Goal: Transaction & Acquisition: Subscribe to service/newsletter

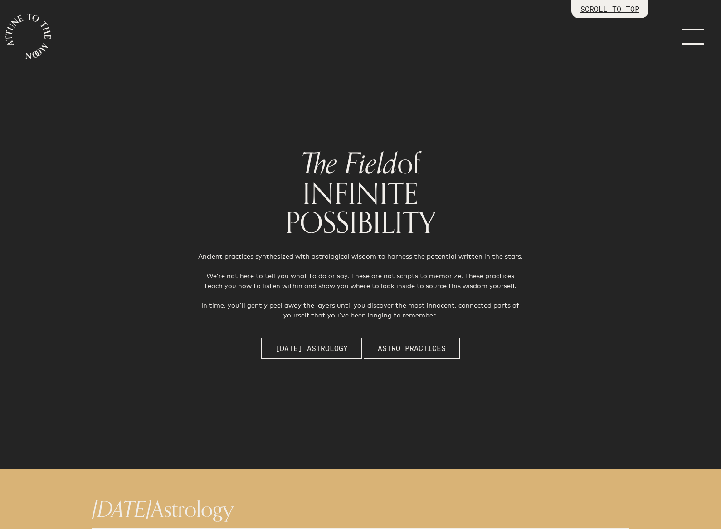
scroll to position [470, 0]
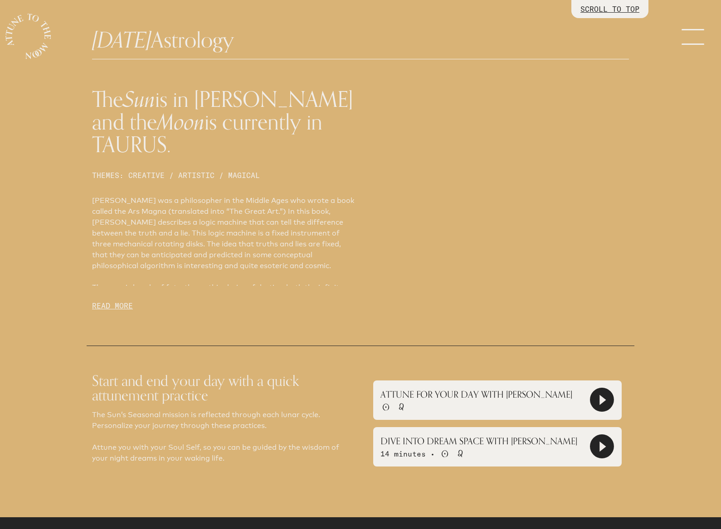
click at [472, 388] on p "ATTUNE FOR YOUR DAY WITH [PERSON_NAME]" at bounding box center [476, 395] width 192 height 14
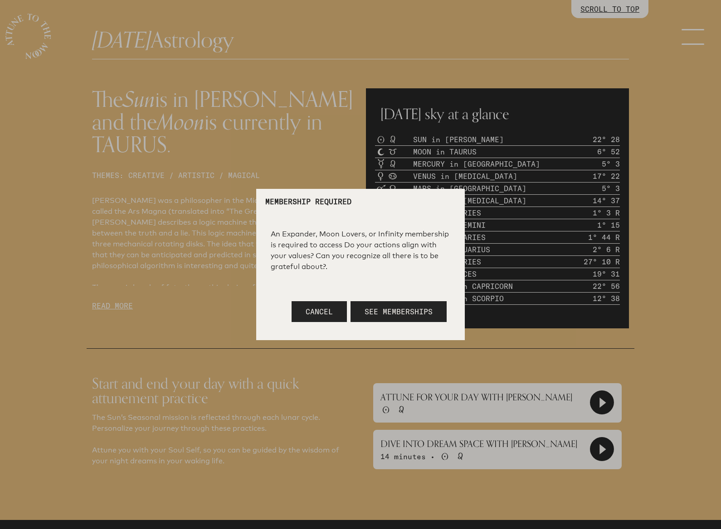
click at [328, 314] on span "Cancel" at bounding box center [319, 311] width 27 height 9
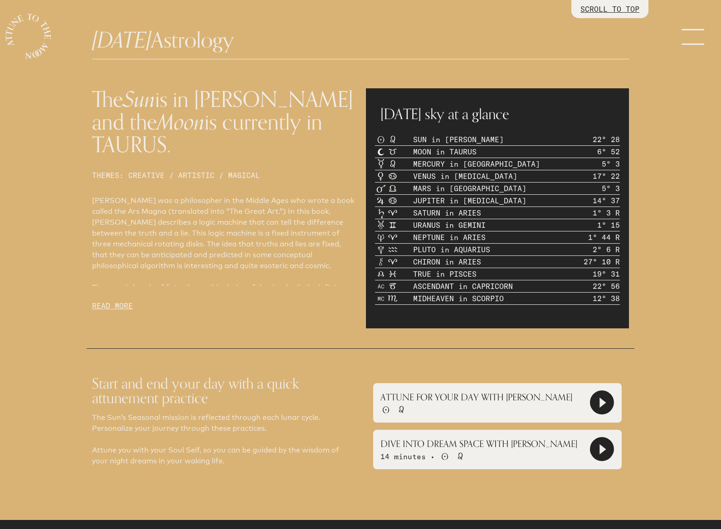
click at [478, 401] on p "ATTUNE FOR YOUR DAY WITH [PERSON_NAME]" at bounding box center [476, 398] width 192 height 14
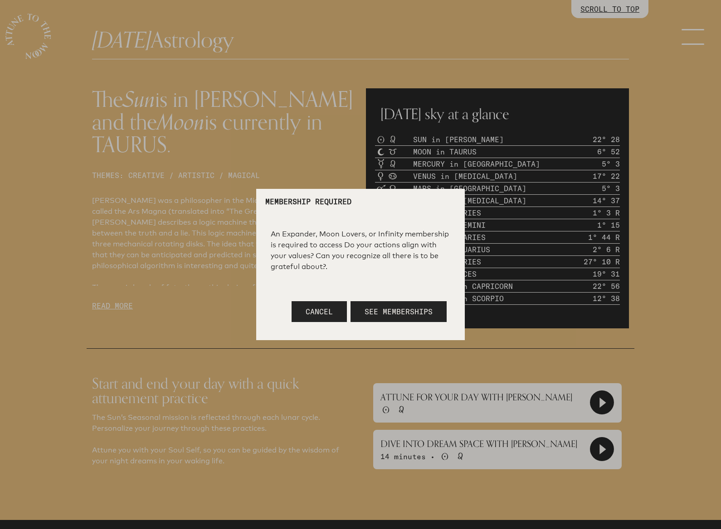
click at [414, 314] on span "See Memberships" at bounding box center [398, 311] width 68 height 9
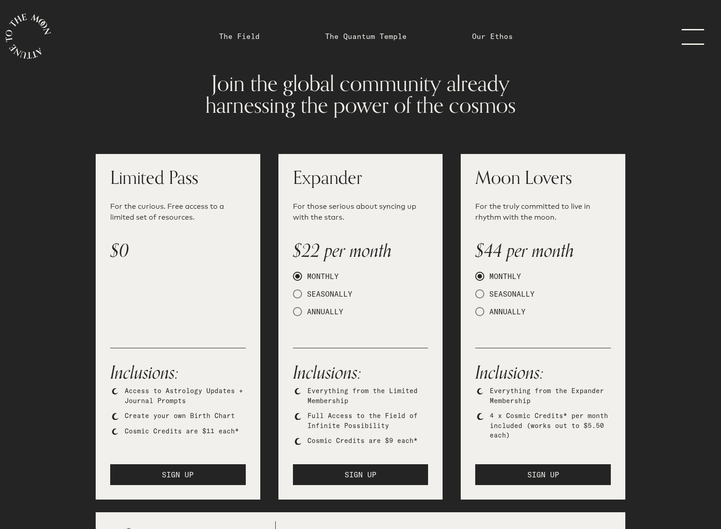
click at [689, 34] on link "menu" at bounding box center [697, 36] width 45 height 73
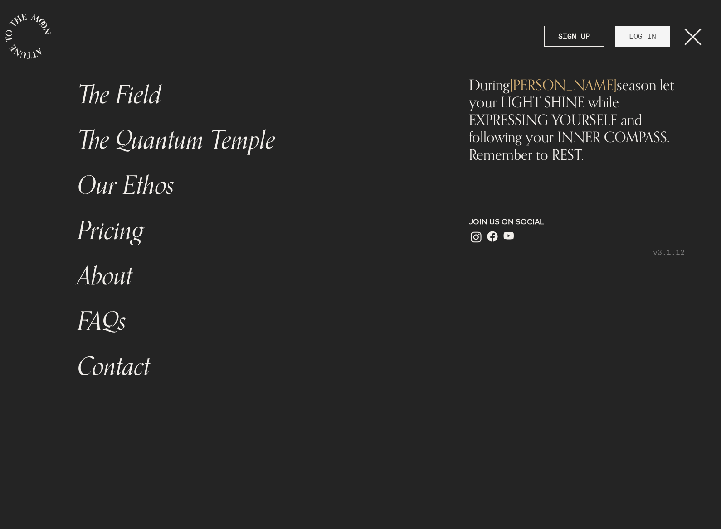
click at [651, 42] on link "LOG IN" at bounding box center [642, 36] width 55 height 21
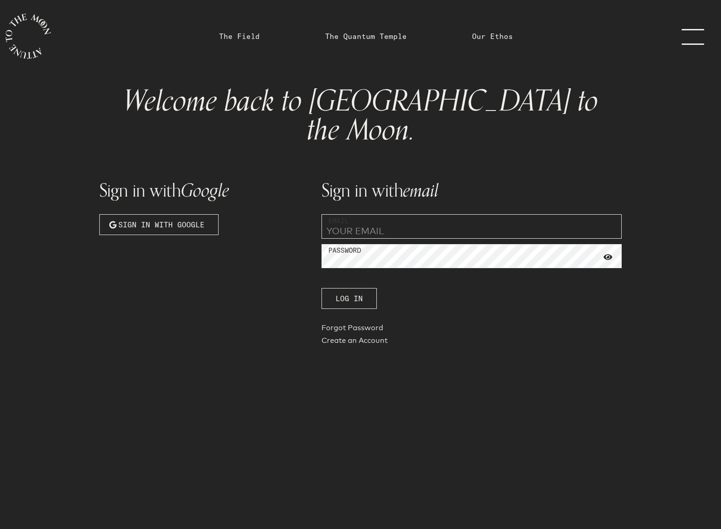
click at [201, 214] on button "Sign in with Google" at bounding box center [158, 224] width 119 height 21
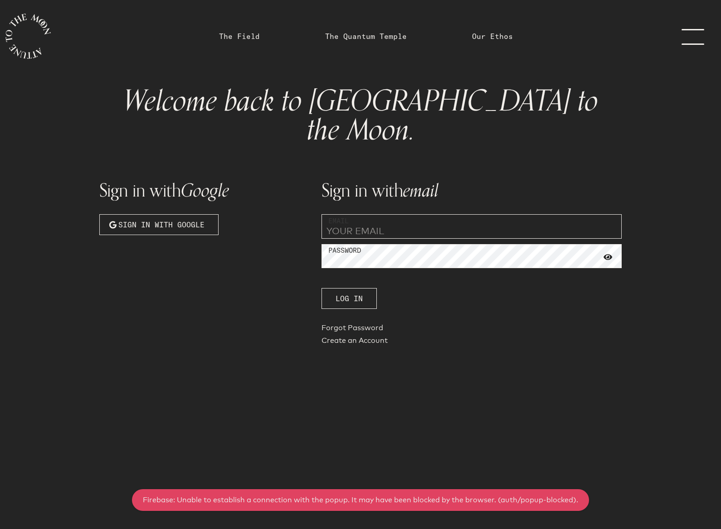
click at [191, 219] on span "Sign in with Google" at bounding box center [161, 224] width 86 height 11
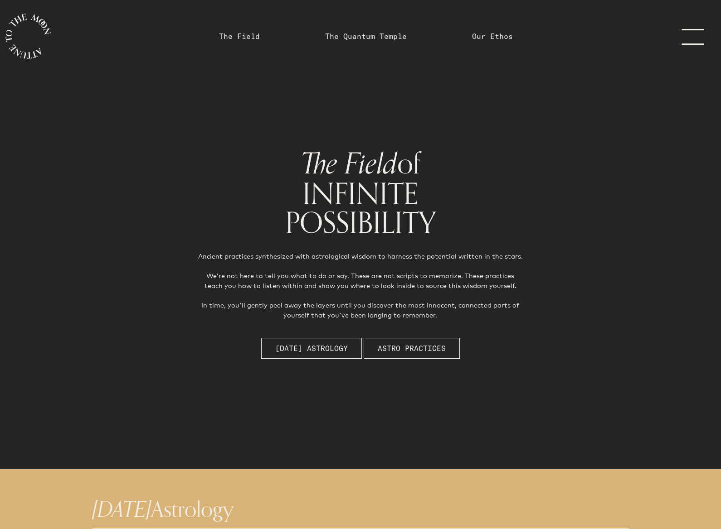
click at [326, 348] on span "[DATE] Astrology" at bounding box center [311, 348] width 73 height 11
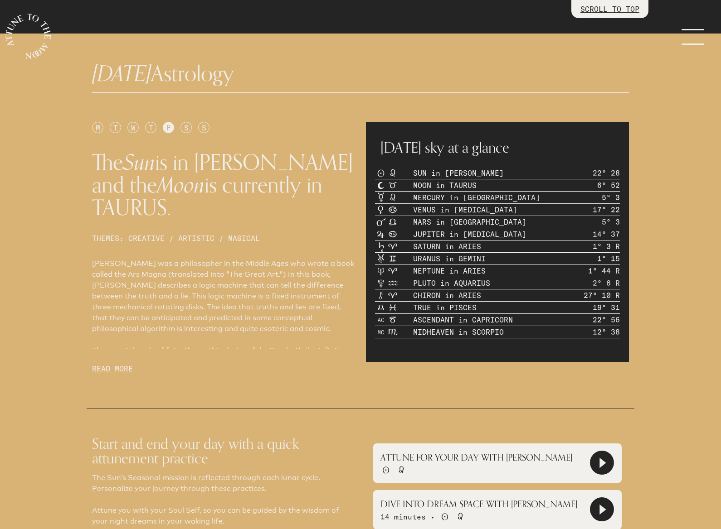
scroll to position [470, 0]
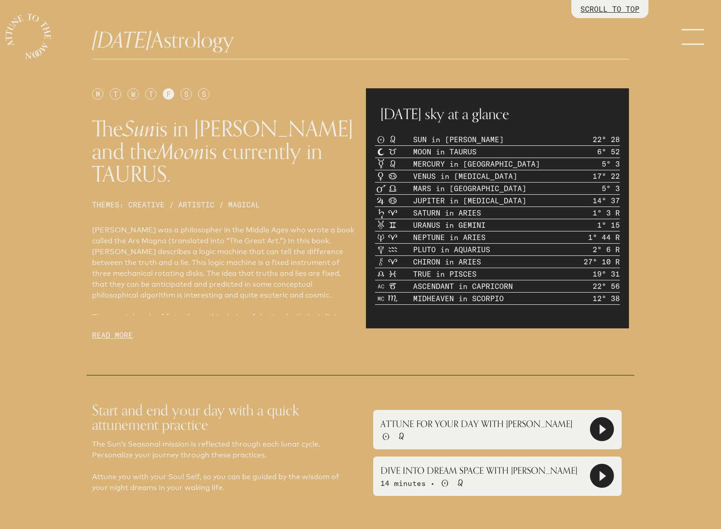
click at [494, 417] on p "ATTUNE FOR YOUR DAY WITH [PERSON_NAME]" at bounding box center [476, 424] width 192 height 14
